Goal: Check status: Check status

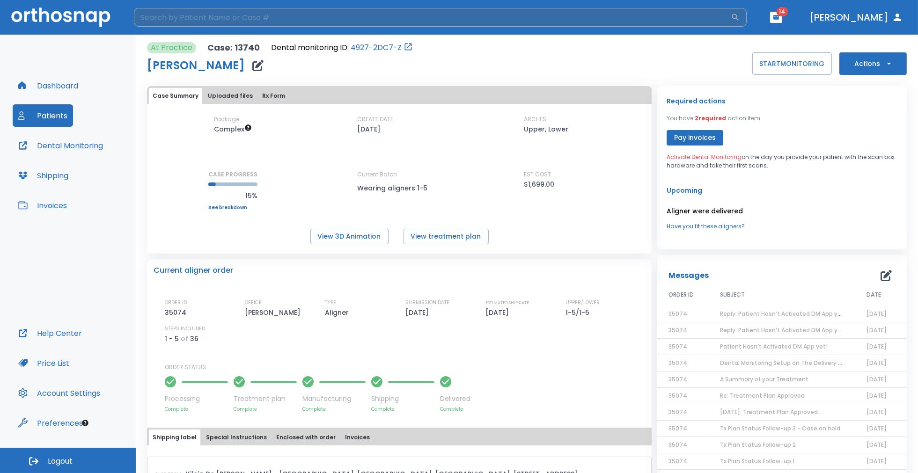
click at [225, 15] on input "search" at bounding box center [432, 17] width 597 height 19
type input "[PERSON_NAME]"
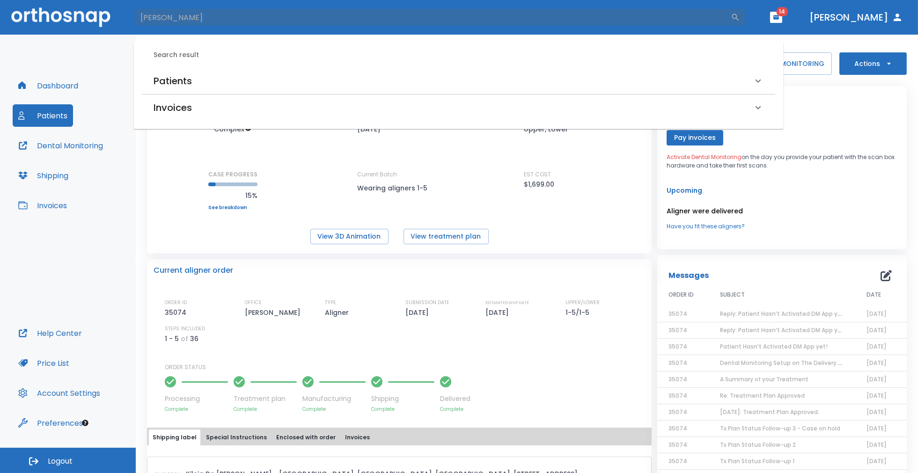
click at [177, 80] on h6 "Patients" at bounding box center [173, 80] width 38 height 15
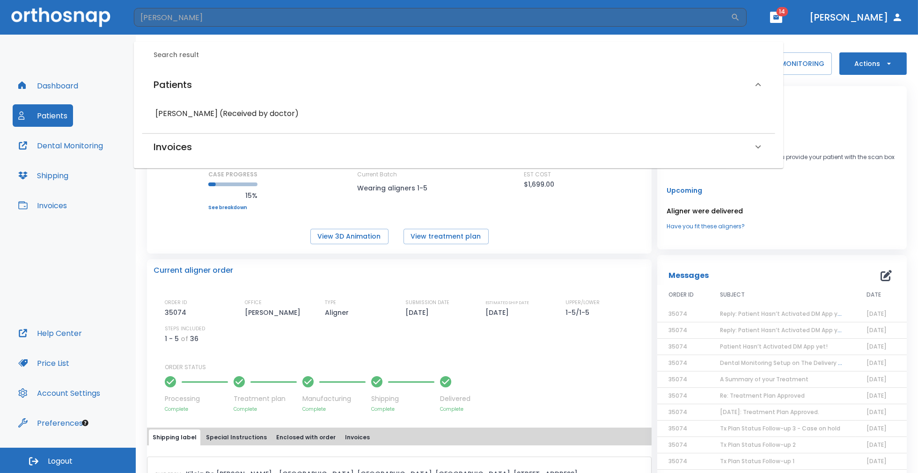
click at [191, 113] on h6 "[PERSON_NAME] (Received by doctor)" at bounding box center [458, 113] width 607 height 13
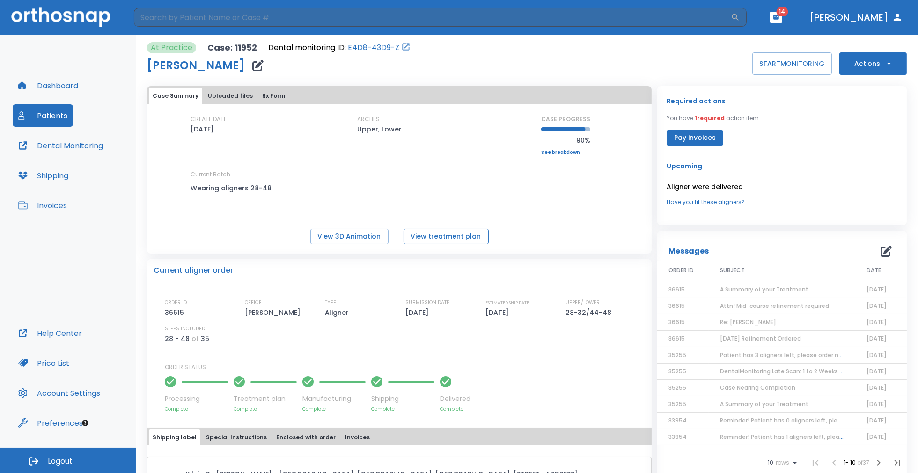
click at [426, 234] on button "View treatment plan" at bounding box center [446, 236] width 85 height 15
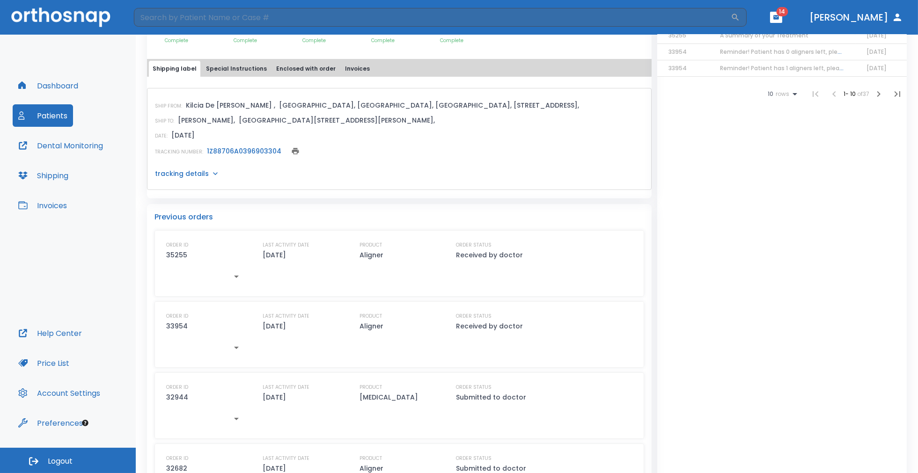
scroll to position [362, 0]
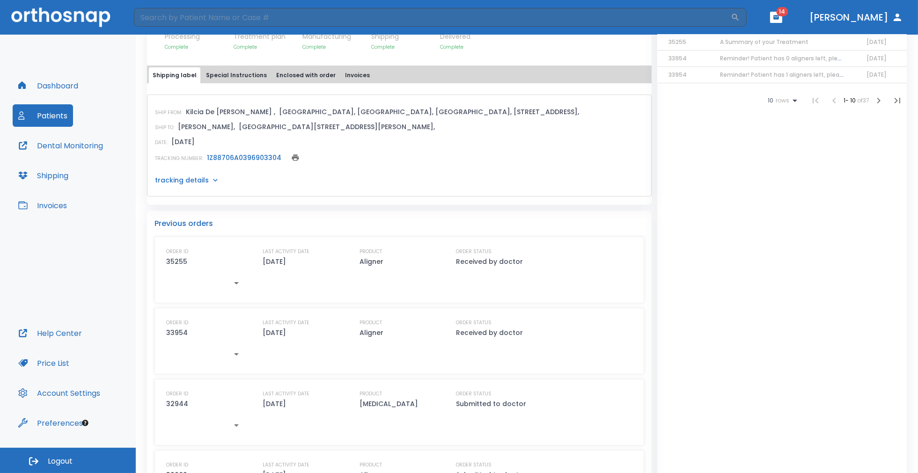
click at [206, 178] on div "tracking details" at bounding box center [399, 180] width 489 height 9
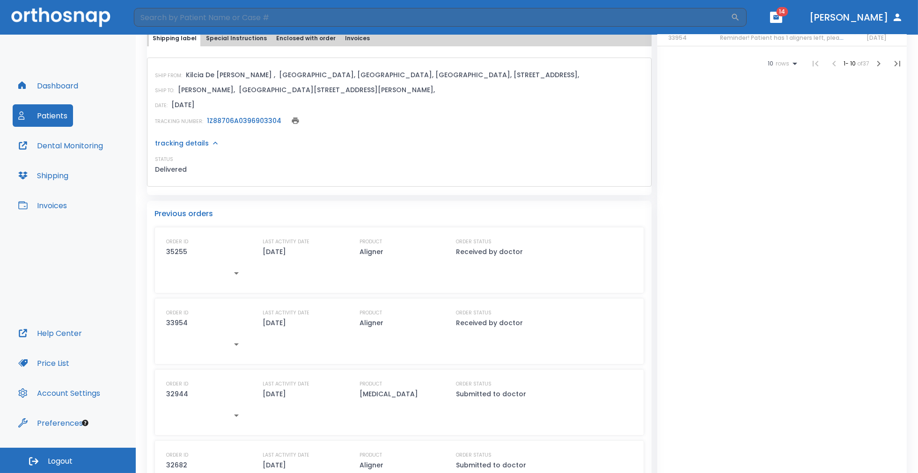
scroll to position [409, 0]
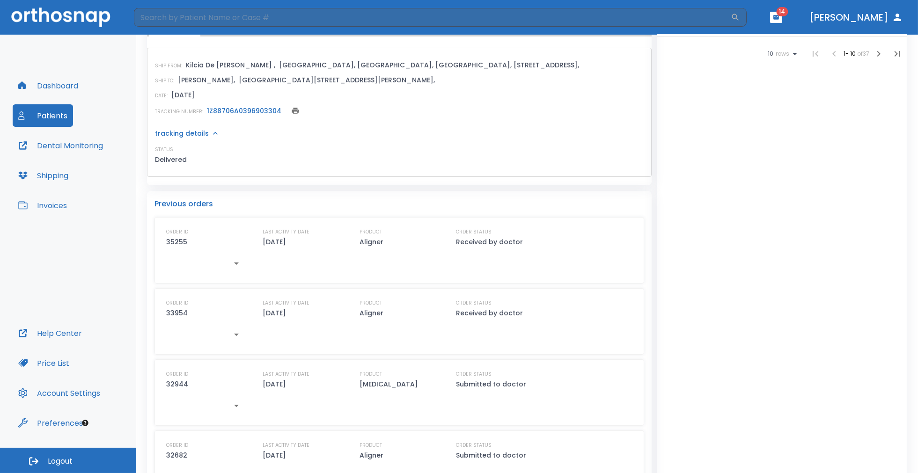
click at [244, 110] on link "1Z88706A0396903304" at bounding box center [244, 110] width 74 height 9
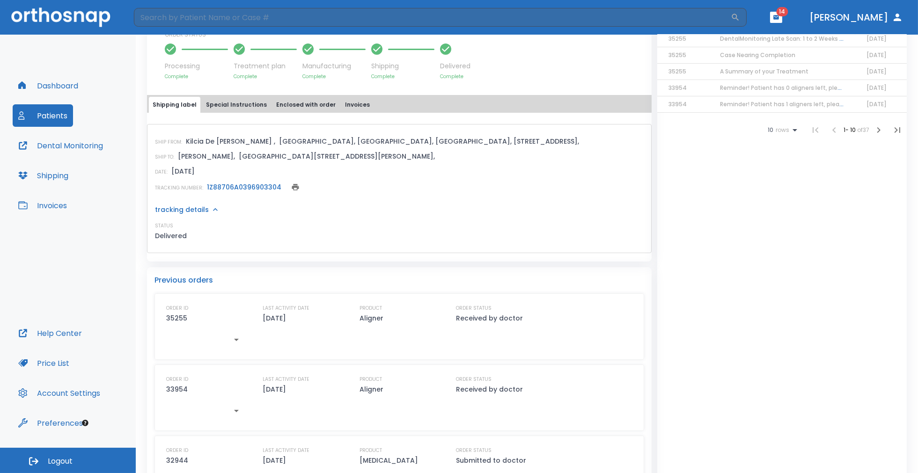
scroll to position [0, 0]
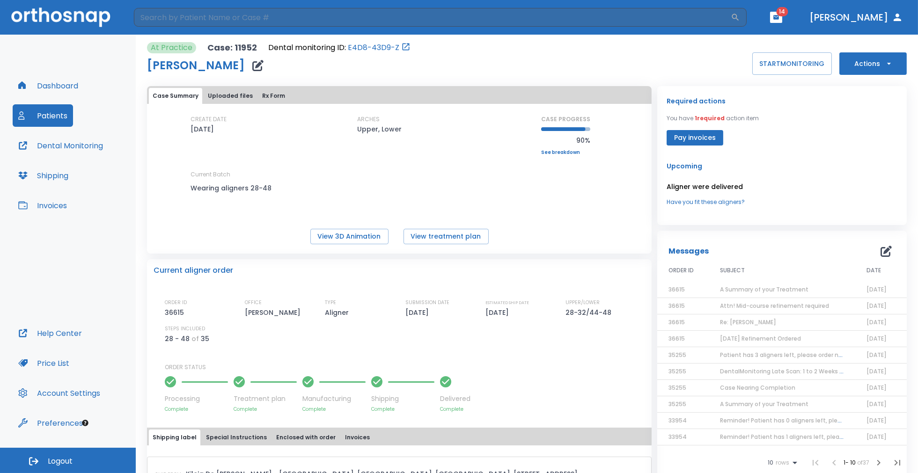
click at [790, 290] on span "A Summary of your Treatment" at bounding box center [764, 290] width 88 height 8
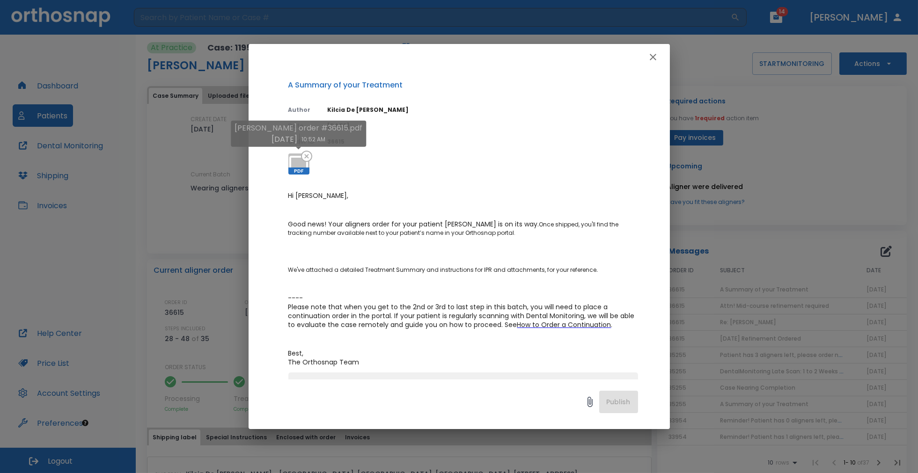
click at [305, 165] on icon at bounding box center [298, 164] width 22 height 22
click at [651, 58] on icon "button" at bounding box center [652, 56] width 11 height 11
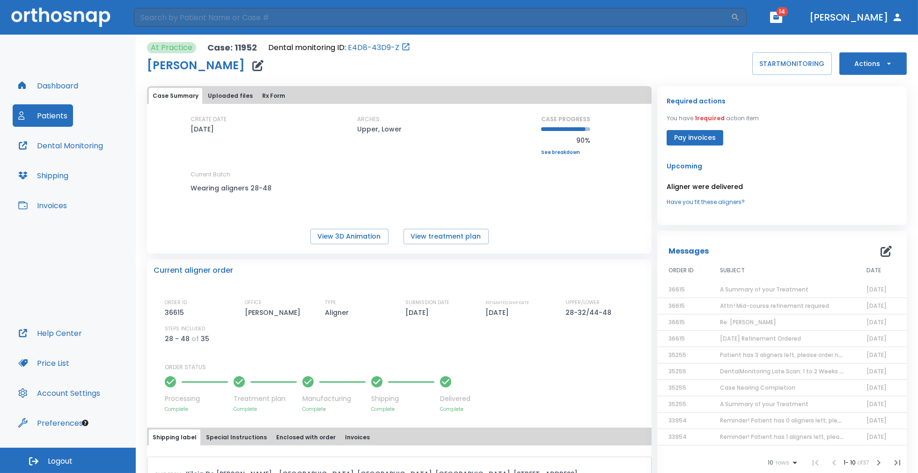
click at [218, 65] on h1 "[PERSON_NAME]" at bounding box center [196, 65] width 98 height 11
copy h1 "[PERSON_NAME]"
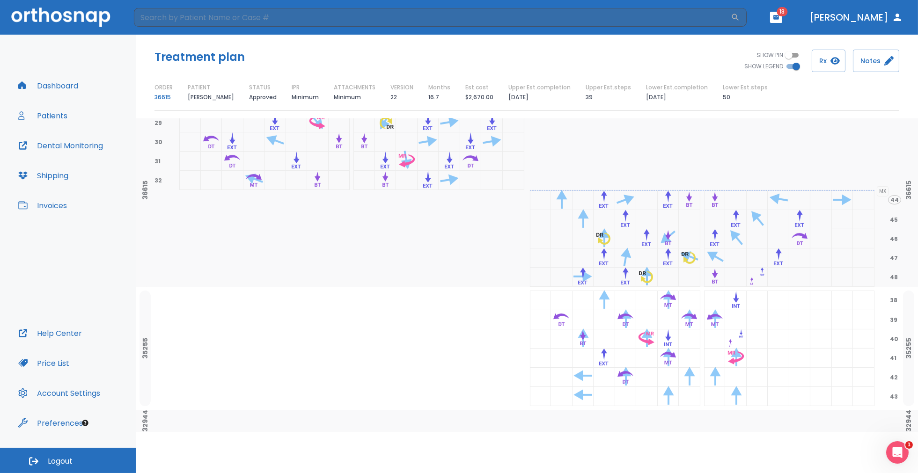
scroll to position [970, 0]
click at [480, 323] on div at bounding box center [351, 319] width 345 height 19
click at [494, 425] on div at bounding box center [527, 421] width 749 height 22
click at [395, 237] on div at bounding box center [351, 238] width 345 height 19
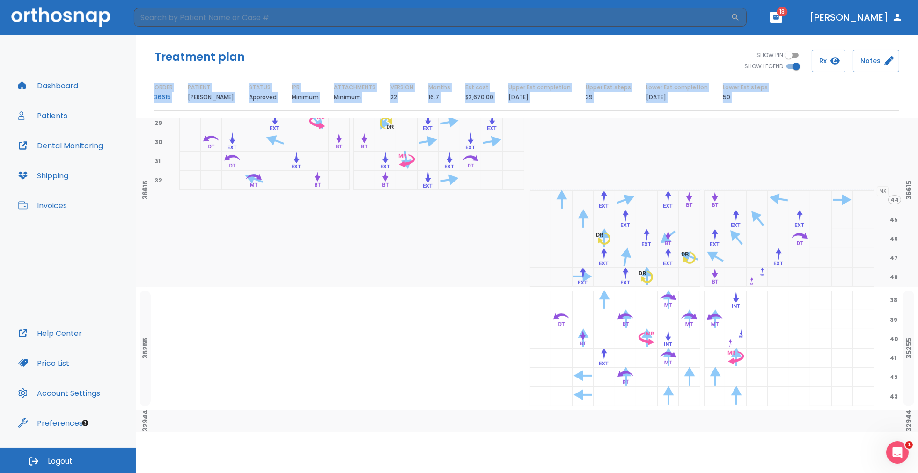
scroll to position [960, 0]
drag, startPoint x: 143, startPoint y: 117, endPoint x: 143, endPoint y: 132, distance: 15.4
click at [143, 132] on div "Treatment plan SHOW PIN SHOW LEGEND Rx Notes ORDER 36615 PATIENT Alfredo Gutier…" at bounding box center [527, 254] width 782 height 439
click at [888, 279] on span "48" at bounding box center [894, 277] width 12 height 8
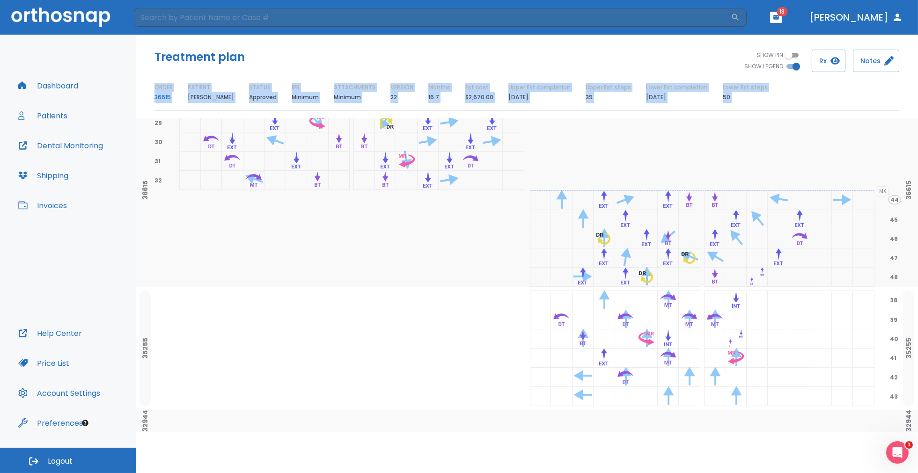
click at [888, 260] on span "47" at bounding box center [894, 258] width 12 height 8
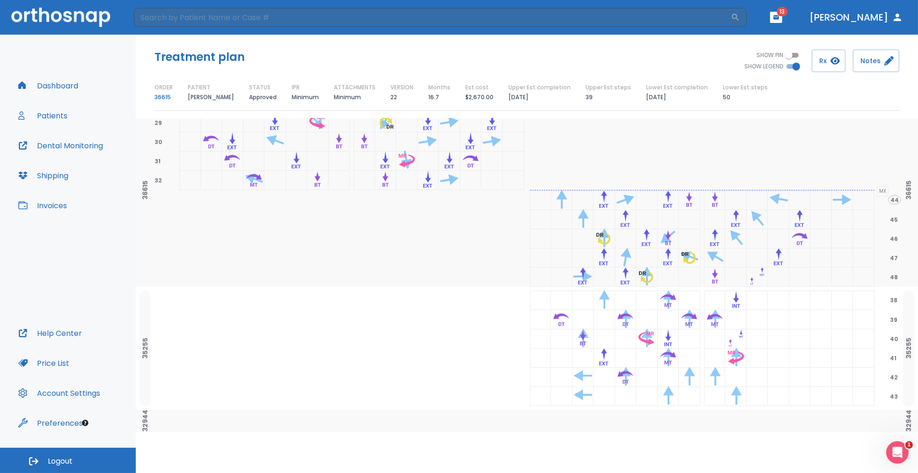
click at [483, 387] on div at bounding box center [351, 377] width 345 height 19
